Goal: Task Accomplishment & Management: Manage account settings

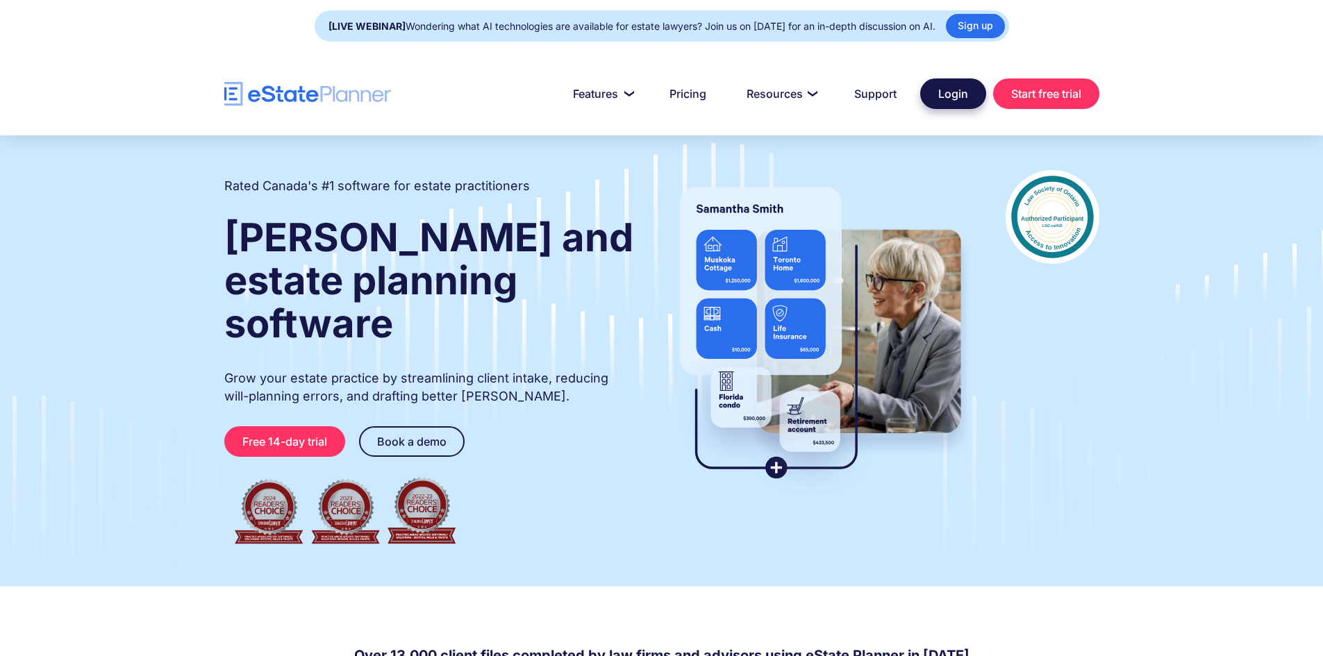
click at [954, 90] on link "Login" at bounding box center [953, 93] width 66 height 31
click at [944, 99] on link "Login" at bounding box center [953, 93] width 66 height 31
click at [937, 90] on link "Login" at bounding box center [953, 93] width 66 height 31
click at [963, 92] on link "Login" at bounding box center [953, 93] width 66 height 31
click at [948, 83] on link "Login" at bounding box center [953, 93] width 66 height 31
